Goal: Task Accomplishment & Management: Complete application form

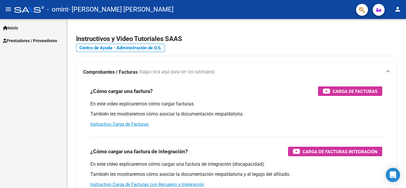
click at [19, 43] on span "Prestadores / Proveedores" at bounding box center [30, 40] width 54 height 7
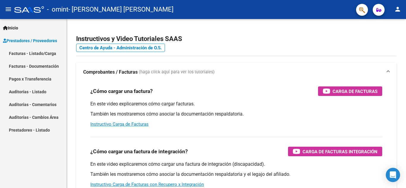
click at [23, 51] on link "Facturas - Listado/Carga" at bounding box center [33, 53] width 66 height 13
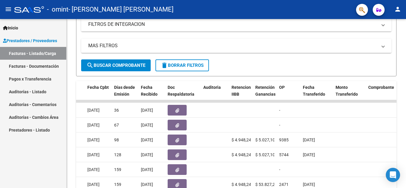
scroll to position [89, 0]
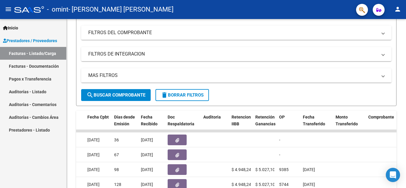
click at [18, 27] on span "Inicio" at bounding box center [10, 28] width 15 height 7
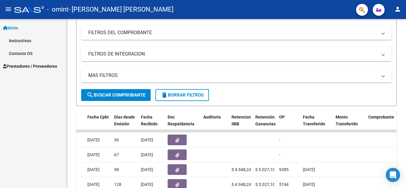
click at [23, 66] on span "Prestadores / Proveedores" at bounding box center [30, 66] width 54 height 7
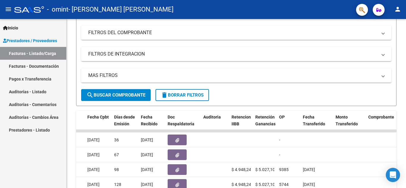
click at [32, 57] on link "Facturas - Listado/Carga" at bounding box center [33, 53] width 66 height 13
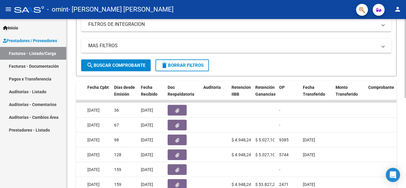
scroll to position [0, 0]
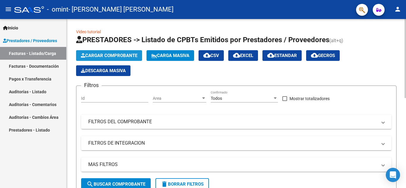
click at [116, 53] on button "Cargar Comprobante" at bounding box center [109, 55] width 66 height 11
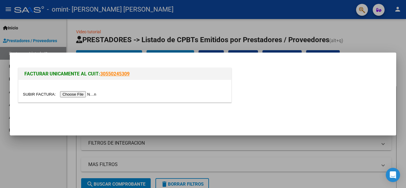
click at [75, 96] on input "file" at bounding box center [60, 94] width 75 height 6
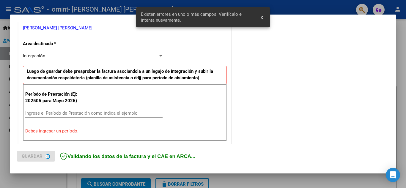
scroll to position [135, 0]
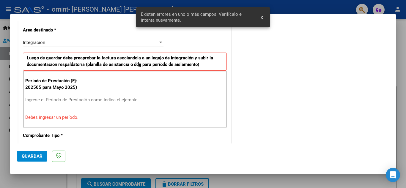
click at [62, 100] on input "Ingrese el Período de Prestación como indica el ejemplo" at bounding box center [93, 99] width 137 height 5
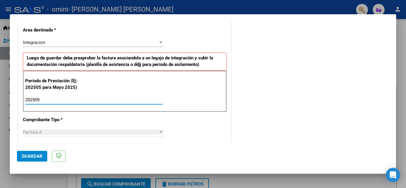
type input "202509"
click at [136, 124] on div "CUIT * 27-29405201-7 Ingresar CUIT ANALISIS PRESTADOR [PERSON_NAME] [PERSON_NAM…" at bounding box center [124, 185] width 213 height 448
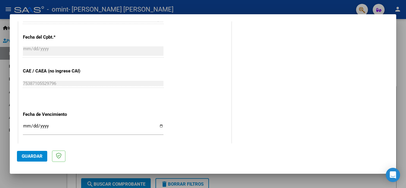
scroll to position [401, 0]
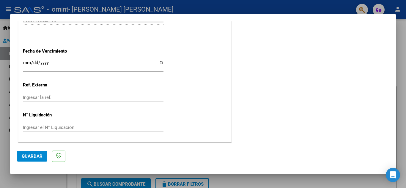
click at [27, 62] on input "Ingresar la fecha" at bounding box center [93, 65] width 141 height 10
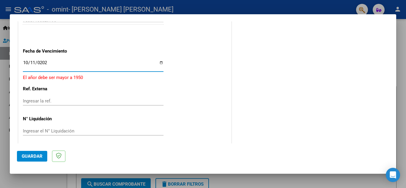
type input "[DATE]"
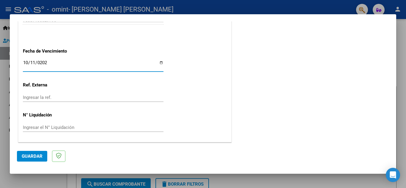
click at [37, 153] on button "Guardar" at bounding box center [32, 156] width 30 height 11
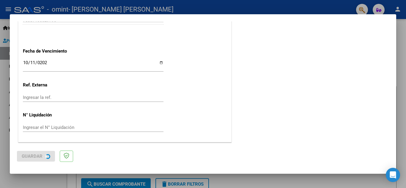
scroll to position [0, 0]
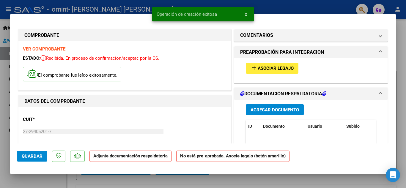
click at [274, 65] on button "add Asociar Legajo" at bounding box center [272, 68] width 53 height 11
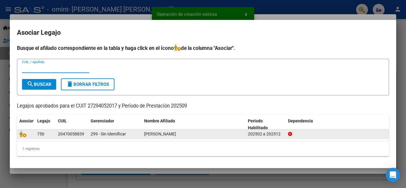
click at [74, 133] on div "20470058839" at bounding box center [71, 134] width 26 height 7
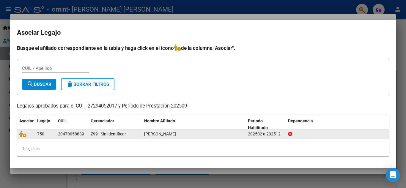
click at [213, 135] on div "[PERSON_NAME]" at bounding box center [193, 134] width 99 height 7
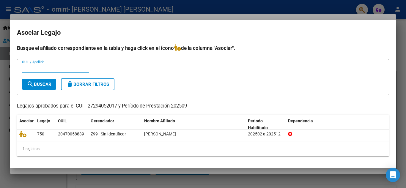
click at [44, 66] on input "CUIL / Apellido" at bounding box center [55, 68] width 67 height 5
type input "204"
drag, startPoint x: 35, startPoint y: 67, endPoint x: 18, endPoint y: 68, distance: 17.6
click at [18, 68] on form "204 CUIL / Apellido search Buscar delete Borrar Filtros" at bounding box center [203, 77] width 372 height 37
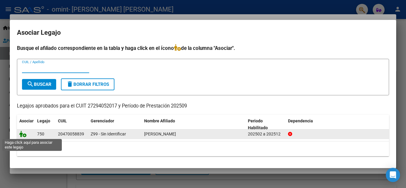
click at [23, 134] on icon at bounding box center [22, 134] width 7 height 7
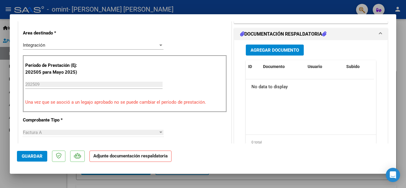
scroll to position [119, 0]
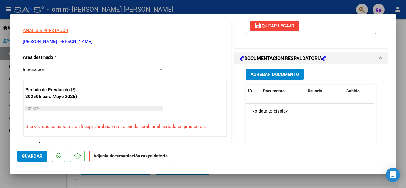
click at [263, 72] on span "Agregar Documento" at bounding box center [275, 74] width 48 height 5
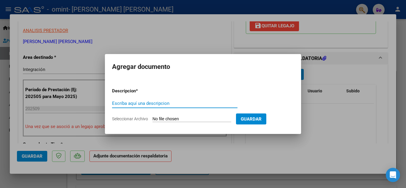
click at [143, 105] on input "Escriba aquí una descripcion" at bounding box center [174, 103] width 125 height 5
type input "PLANILLA DE ASISTENCIA SEPT"
click at [139, 119] on span "Seleccionar Archivo" at bounding box center [130, 119] width 36 height 5
click at [153, 119] on input "Seleccionar Archivo" at bounding box center [192, 120] width 79 height 6
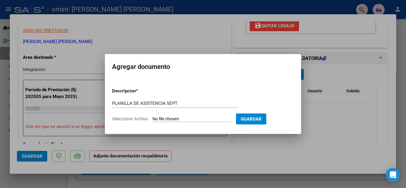
type input "C:\fakepath\ESCURSEL GALO asistencia.pdf"
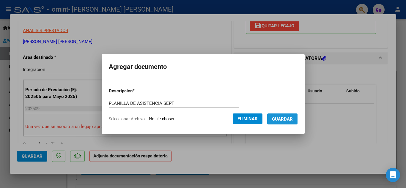
click at [284, 120] on span "Guardar" at bounding box center [282, 119] width 21 height 5
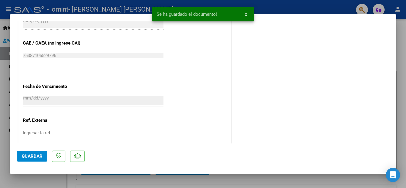
scroll to position [410, 0]
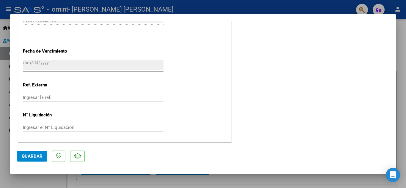
click at [32, 156] on span "Guardar" at bounding box center [32, 156] width 21 height 5
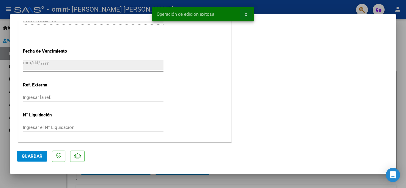
click at [246, 15] on span "x" at bounding box center [246, 14] width 2 height 5
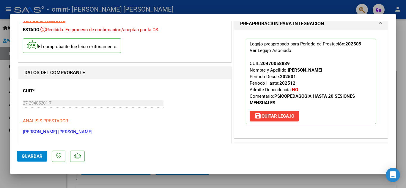
scroll to position [0, 0]
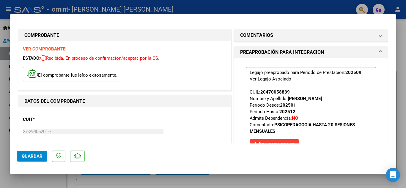
type input "$ 0,00"
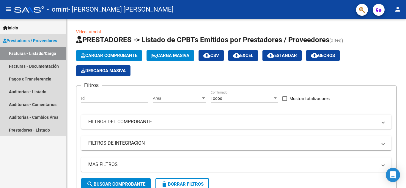
click at [43, 54] on link "Facturas - Listado/Carga" at bounding box center [33, 53] width 66 height 13
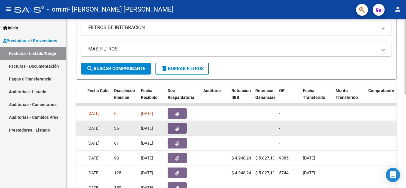
scroll to position [119, 0]
